Goal: Entertainment & Leisure: Consume media (video, audio)

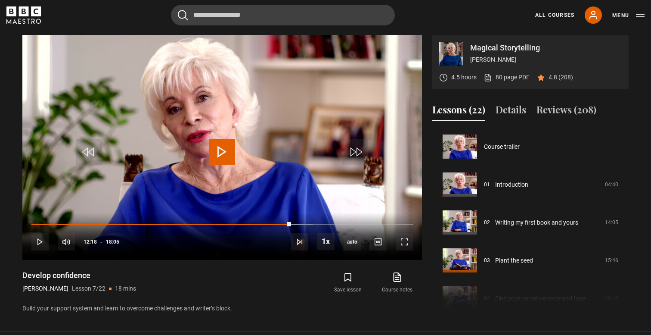
scroll to position [227, 0]
